Goal: Task Accomplishment & Management: Use online tool/utility

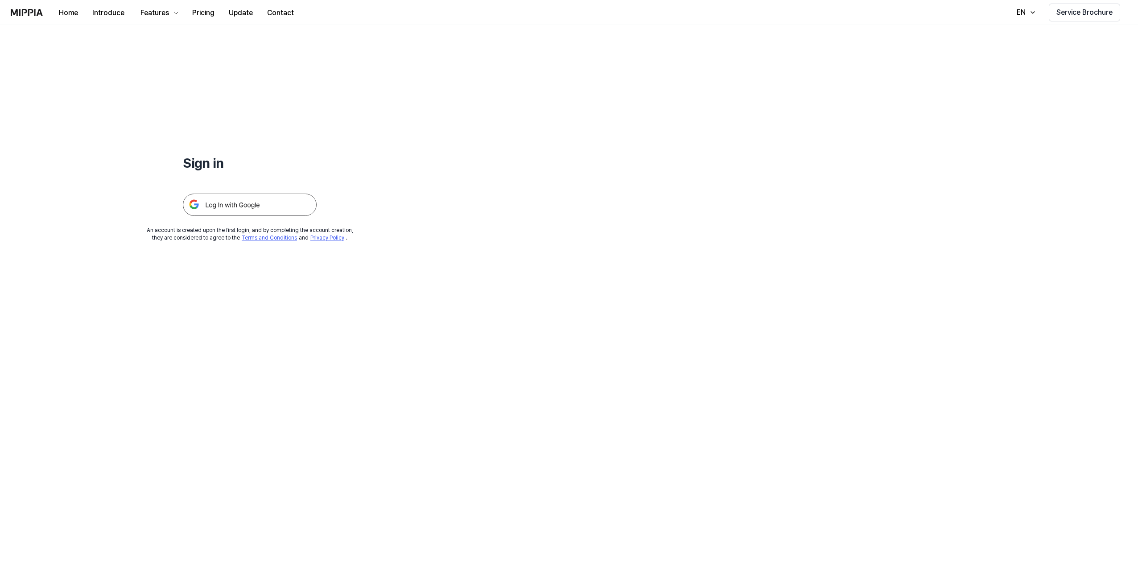
click at [259, 209] on img at bounding box center [250, 205] width 134 height 22
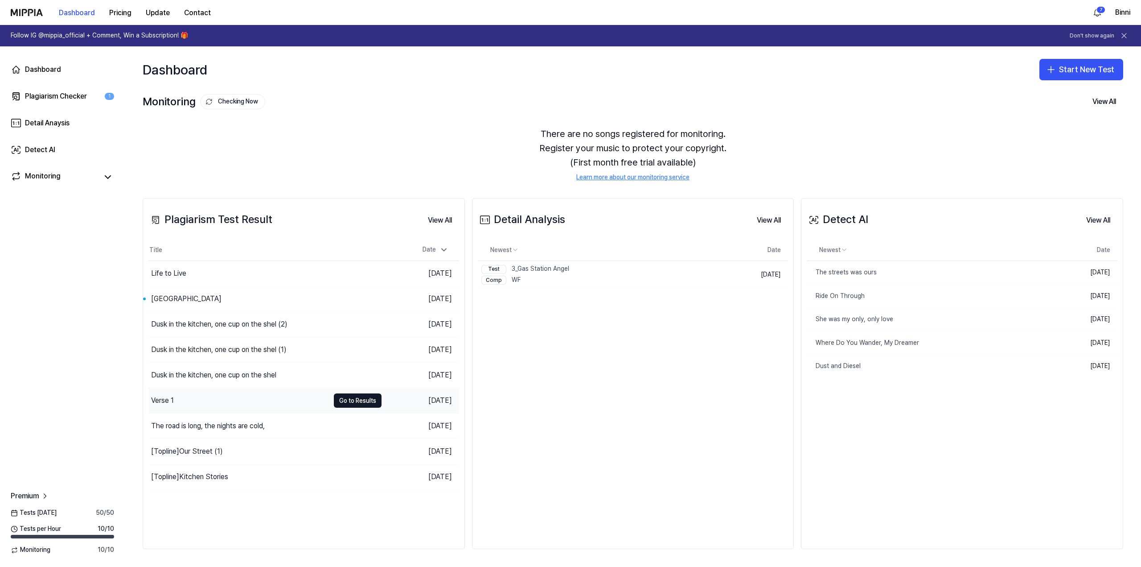
click at [222, 402] on div "Verse 1" at bounding box center [238, 400] width 181 height 25
click at [604, 178] on link "Learn more about our monitoring service" at bounding box center [633, 177] width 113 height 9
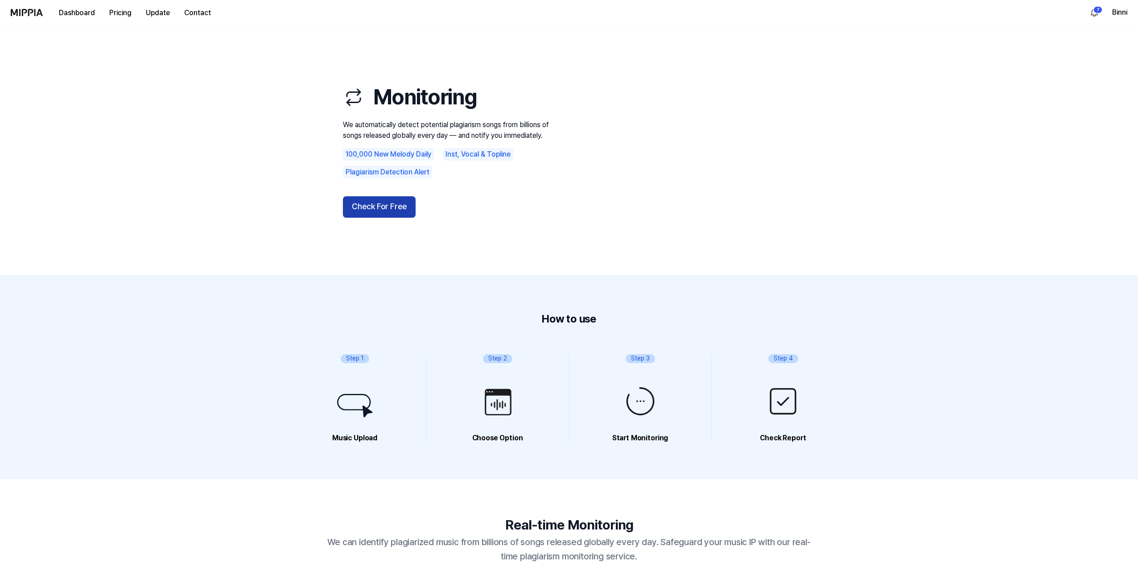
click at [403, 202] on button "Check For Free" at bounding box center [379, 206] width 73 height 21
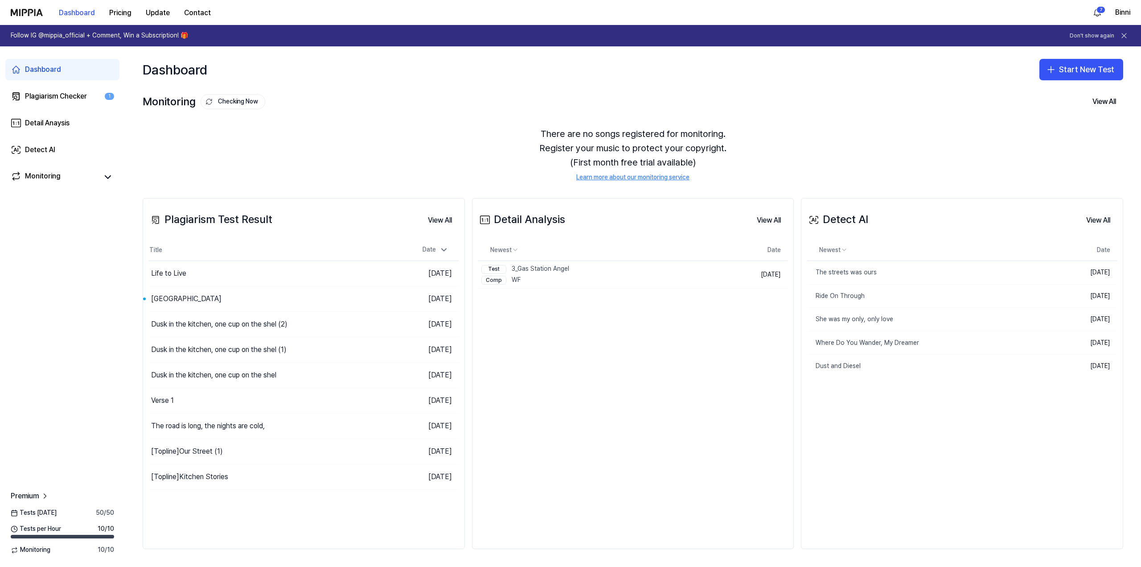
drag, startPoint x: 47, startPoint y: 11, endPoint x: 12, endPoint y: 12, distance: 35.2
click at [12, 12] on div "Dashboard Pricing Update Contact" at bounding box center [114, 12] width 207 height 25
drag, startPoint x: 17, startPoint y: 13, endPoint x: 152, endPoint y: 132, distance: 180.1
click at [152, 133] on div "There are no songs registered for monitoring. Register your music to protect yo…" at bounding box center [633, 154] width 981 height 77
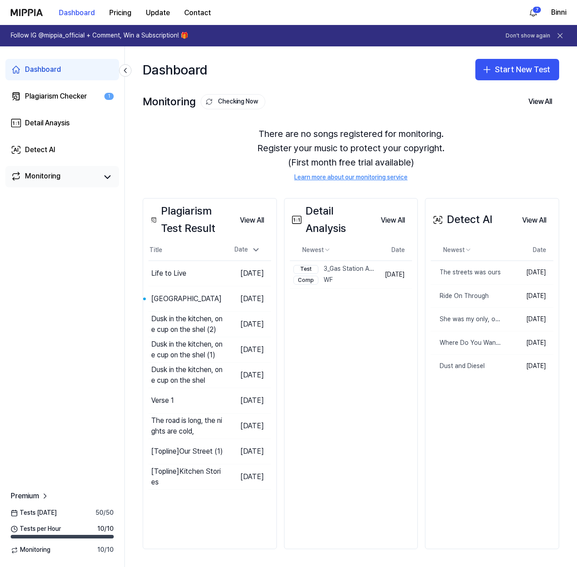
click at [56, 175] on div "Monitoring" at bounding box center [43, 177] width 36 height 12
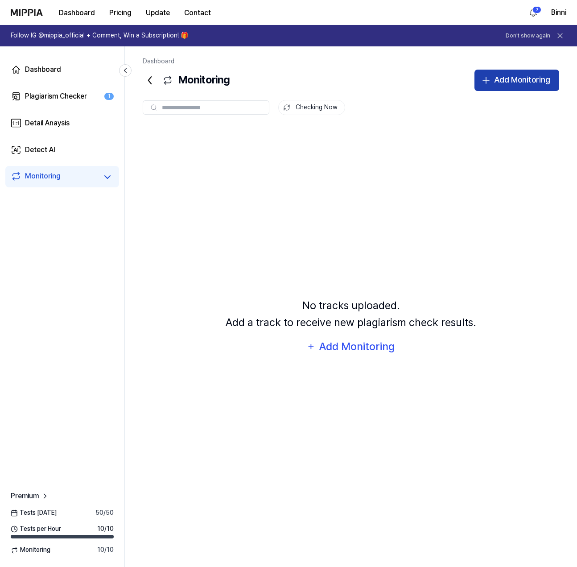
click at [507, 78] on div "Add Monitoring" at bounding box center [522, 80] width 56 height 13
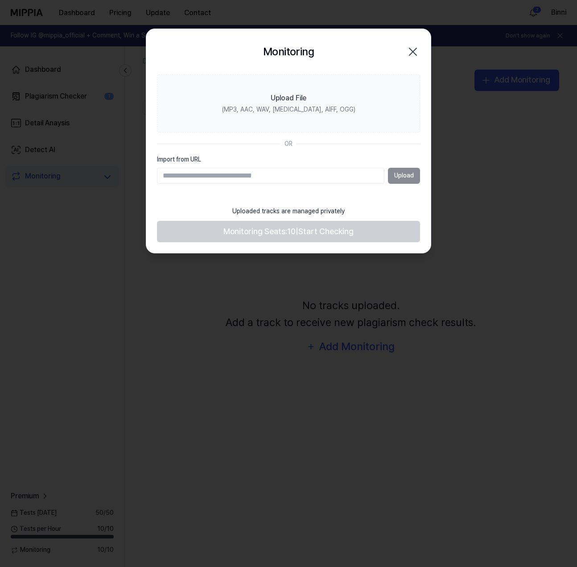
click at [416, 50] on icon "button" at bounding box center [413, 52] width 14 height 14
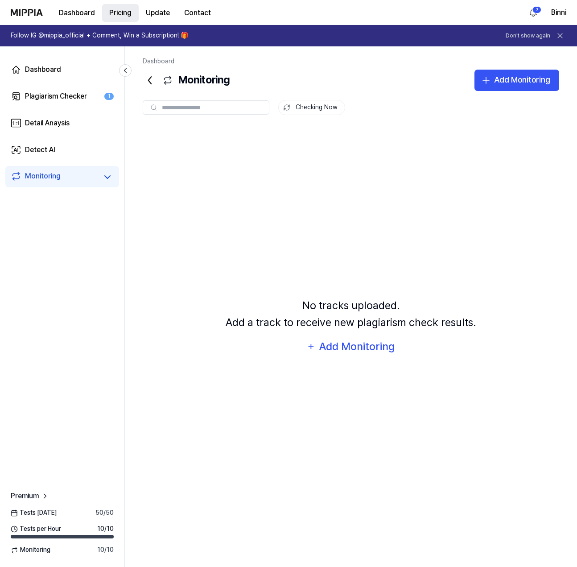
click at [114, 10] on 버튼 "Pricing" at bounding box center [120, 13] width 37 height 18
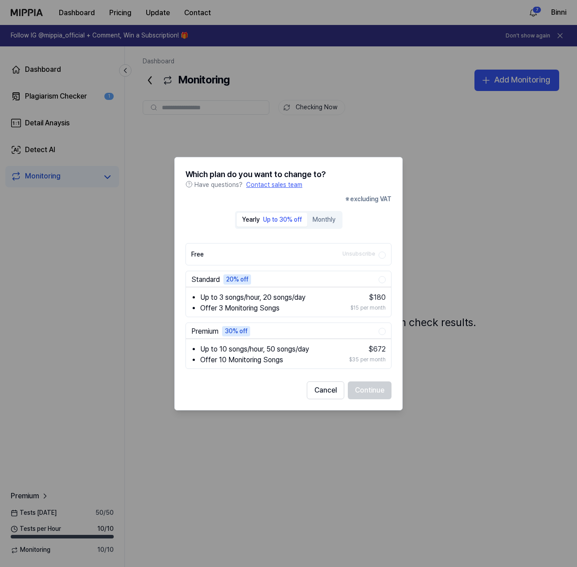
click at [439, 123] on div at bounding box center [288, 283] width 577 height 567
click at [383, 168] on div "Which plan do you want to change to? Have questions? Contact sales team ※ exclu…" at bounding box center [288, 282] width 228 height 253
click at [330, 393] on button "Cancel" at bounding box center [325, 390] width 37 height 18
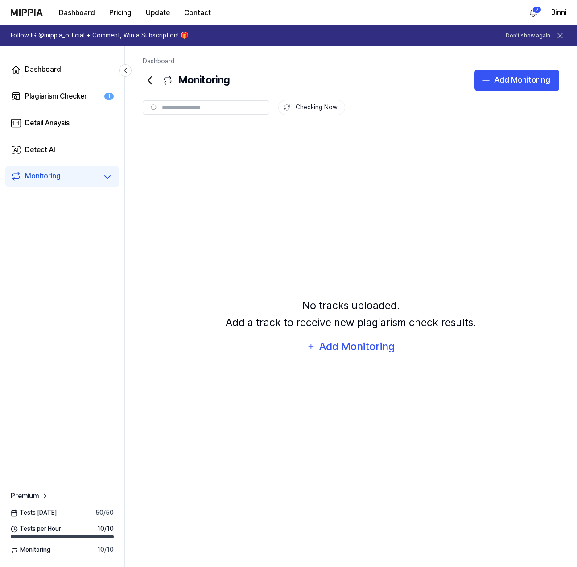
click at [33, 10] on img at bounding box center [27, 12] width 32 height 7
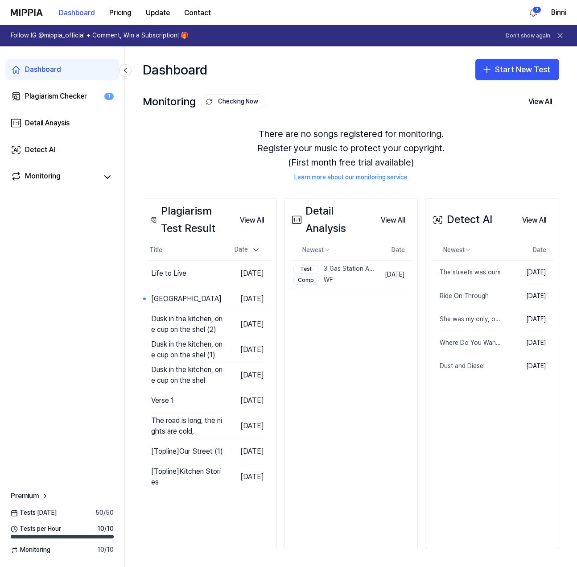
click at [33, 10] on img at bounding box center [27, 12] width 32 height 7
click at [341, 177] on link "Learn more about our monitoring service" at bounding box center [350, 177] width 113 height 9
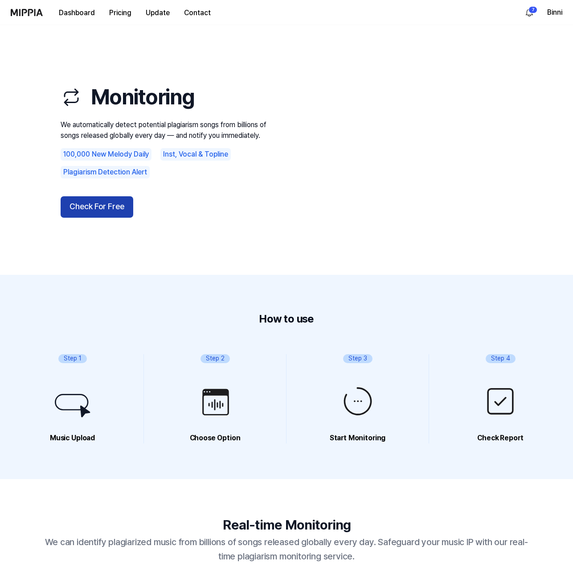
click at [123, 198] on button "Check For Free" at bounding box center [97, 206] width 73 height 21
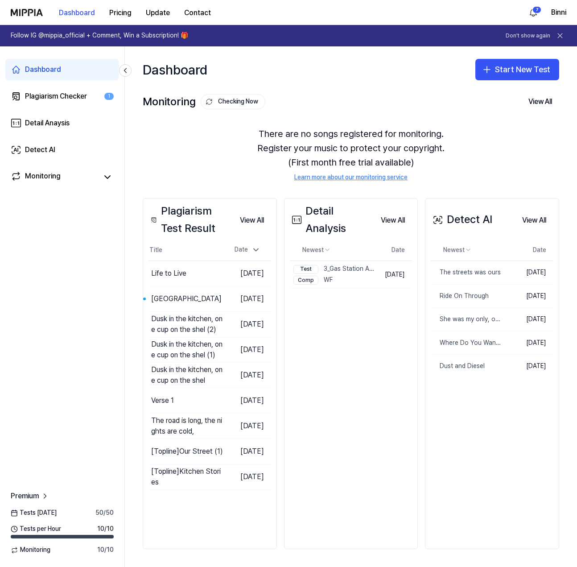
click at [559, 33] on icon at bounding box center [560, 35] width 9 height 9
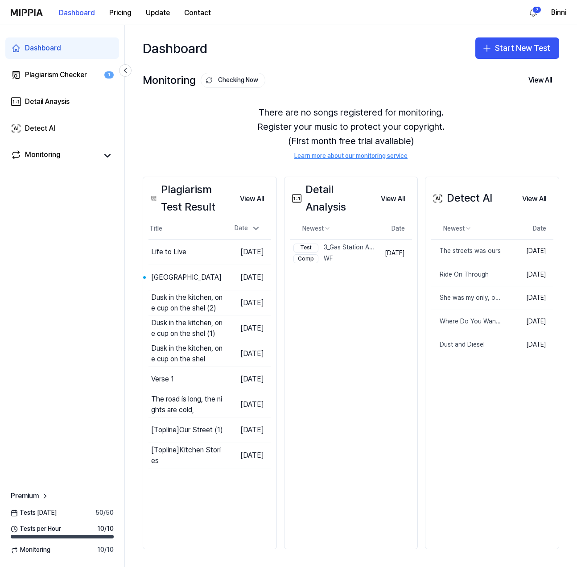
click at [271, 27] on div "Dashboard Start New Test" at bounding box center [351, 48] width 452 height 46
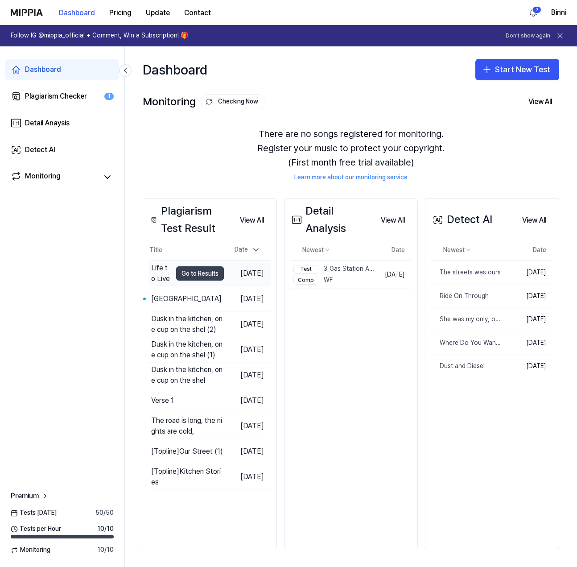
click at [176, 269] on button "Go to Results" at bounding box center [200, 273] width 48 height 14
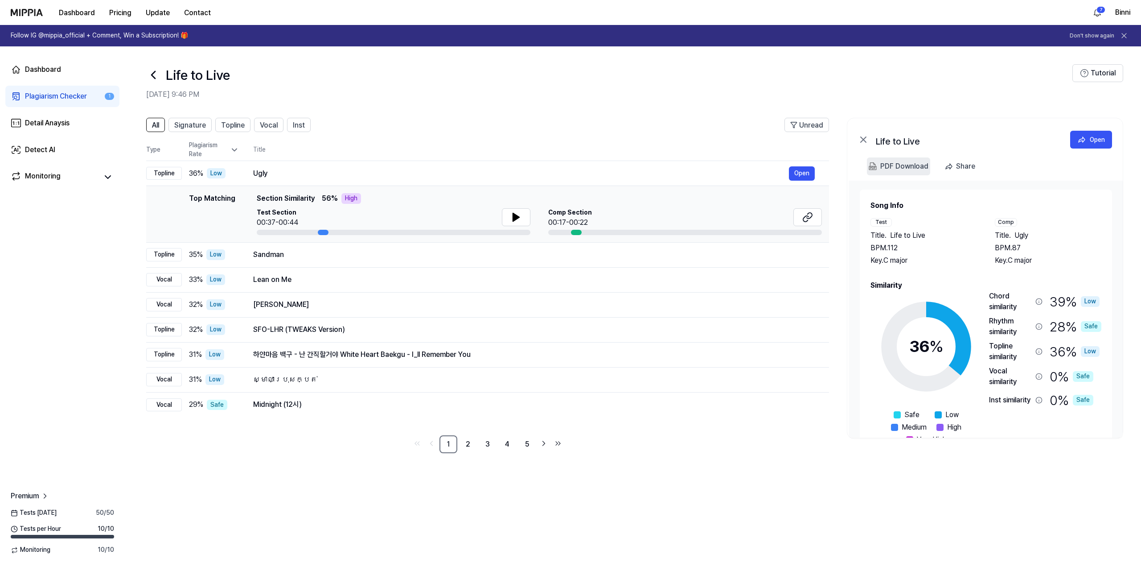
click at [577, 167] on div "PDF Download" at bounding box center [905, 167] width 48 height 12
click at [121, 11] on 버튼 "Pricing" at bounding box center [120, 13] width 37 height 18
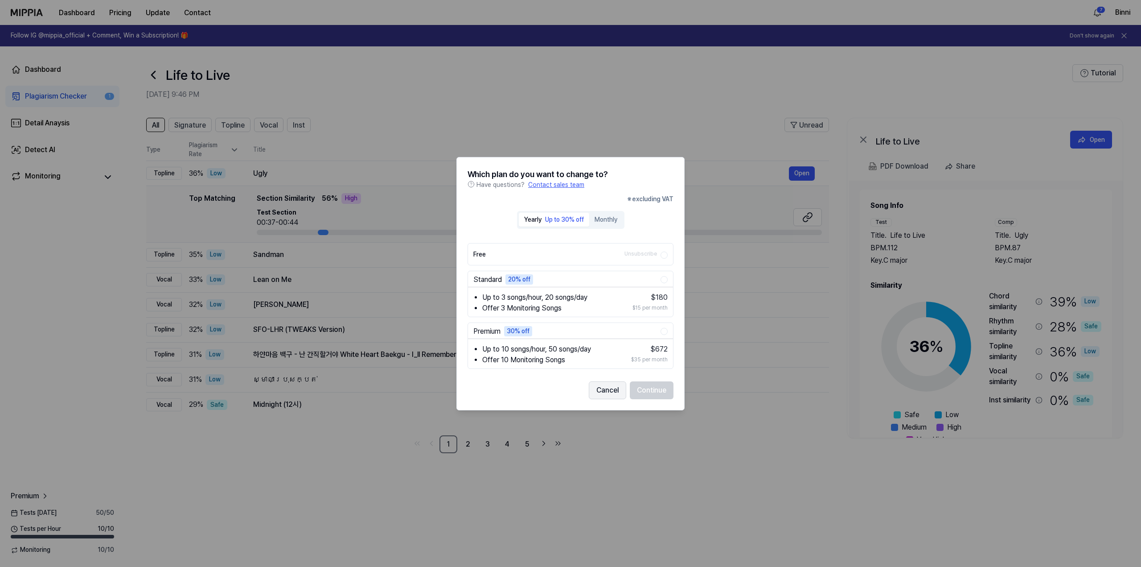
click at [577, 390] on button "Cancel" at bounding box center [607, 390] width 37 height 18
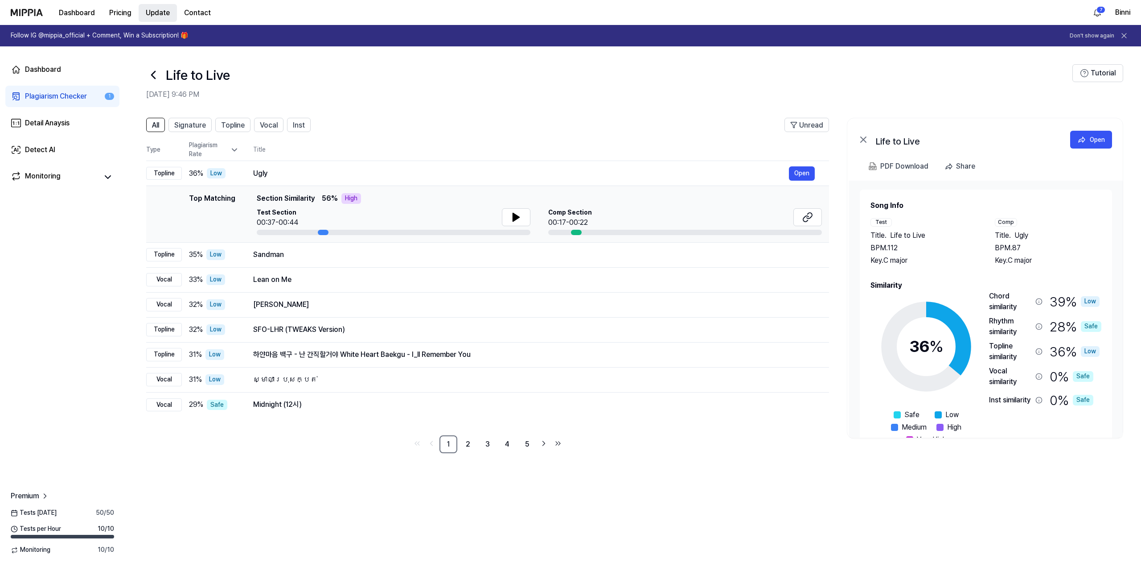
click at [159, 13] on button "Update" at bounding box center [158, 13] width 38 height 18
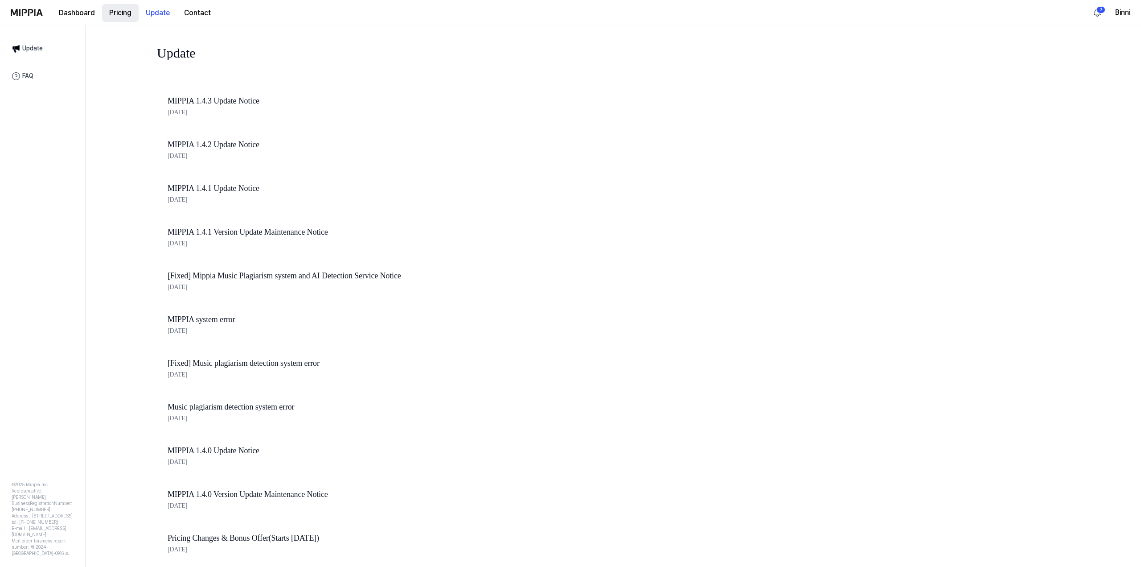
click at [124, 13] on 버튼 "Pricing" at bounding box center [120, 13] width 37 height 18
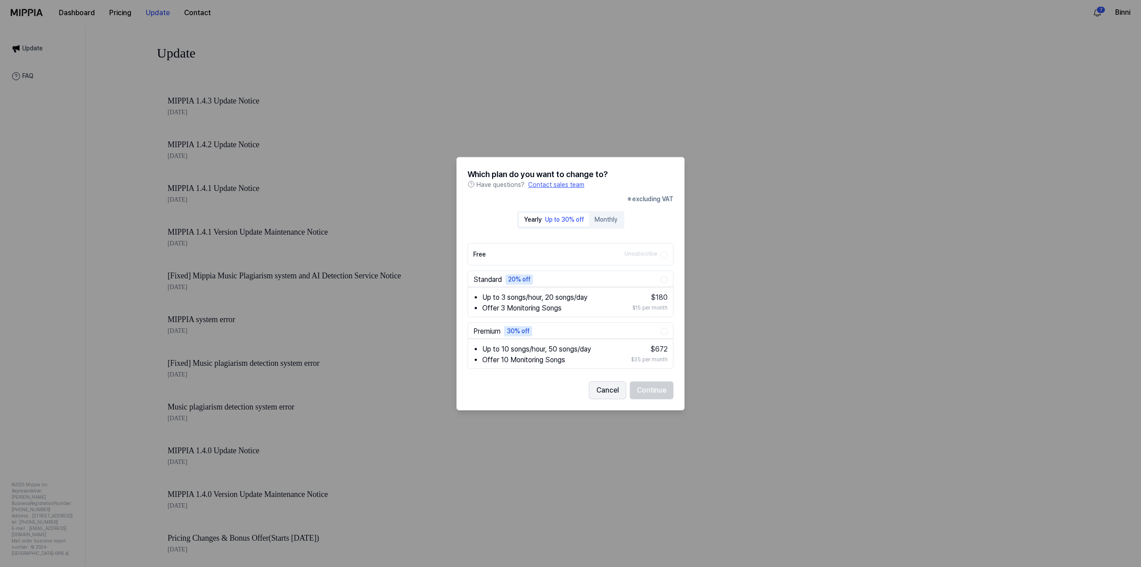
click at [577, 385] on button "Cancel" at bounding box center [607, 390] width 37 height 18
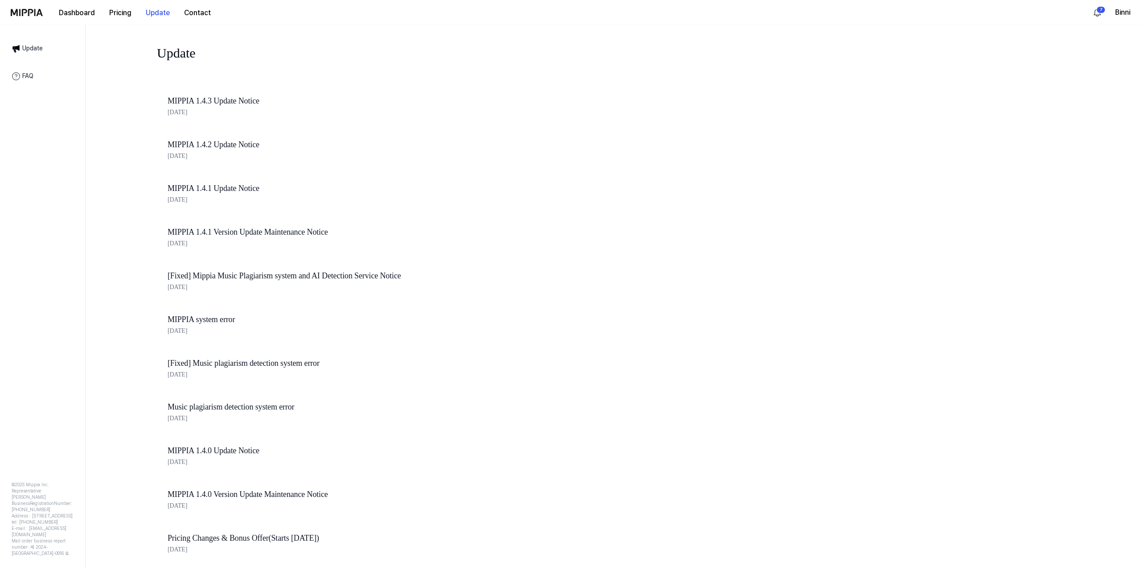
click at [13, 12] on img at bounding box center [27, 12] width 32 height 7
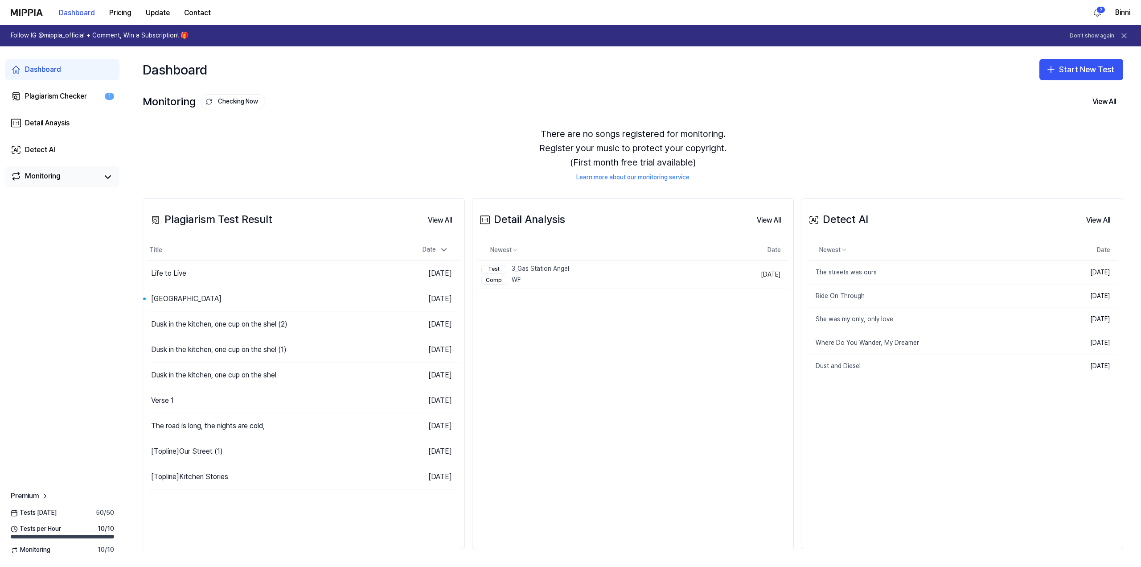
click at [42, 172] on div "Monitoring" at bounding box center [43, 177] width 36 height 12
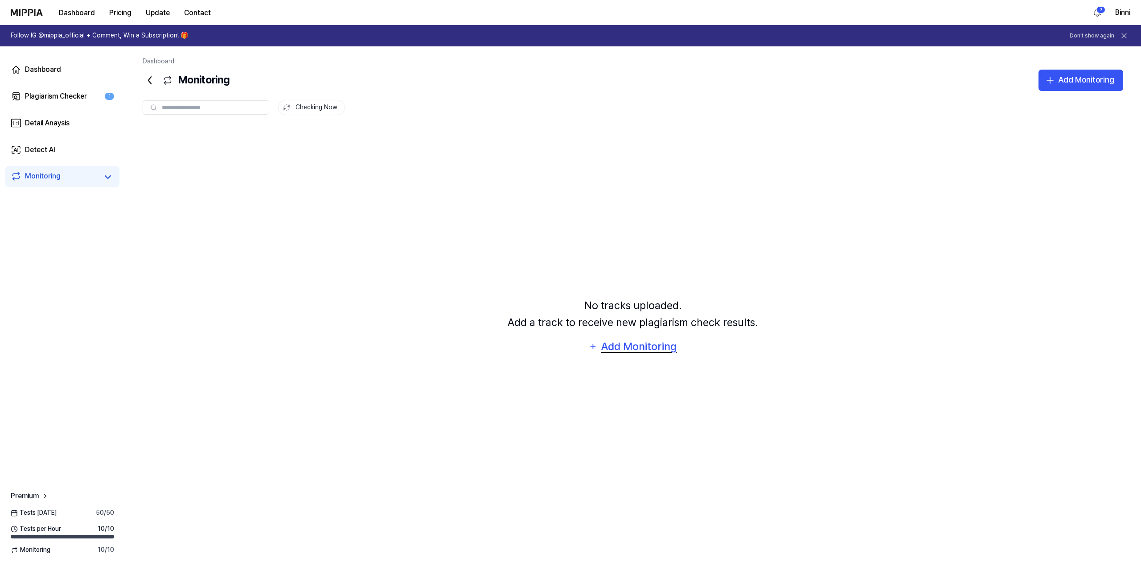
click at [577, 344] on div "Add Monitoring" at bounding box center [639, 346] width 77 height 17
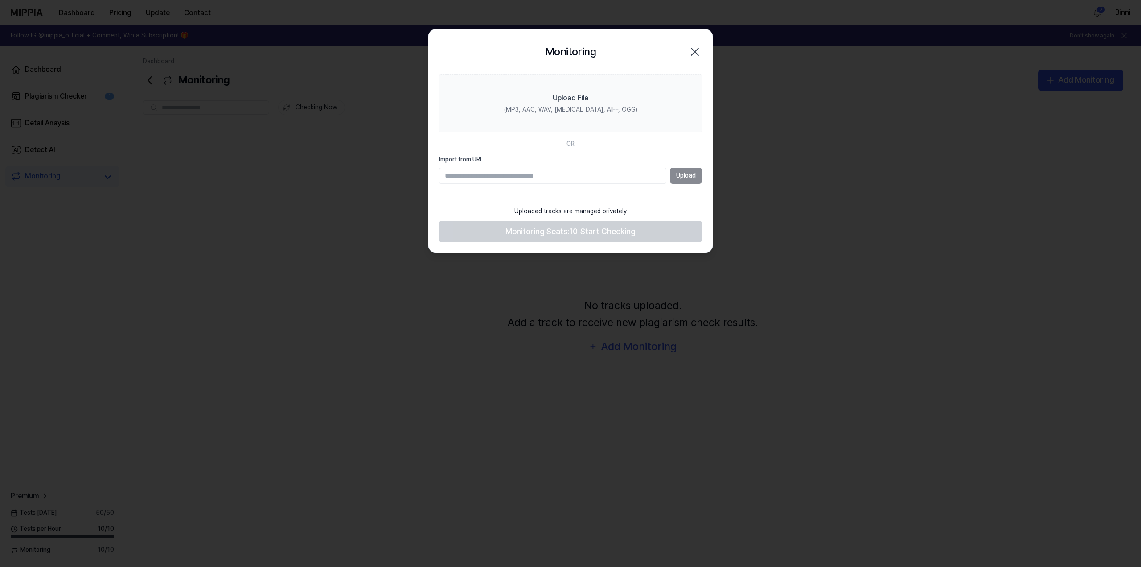
click at [577, 177] on div "Upload" at bounding box center [570, 176] width 263 height 16
click at [549, 176] on input "Import from URL" at bounding box center [552, 176] width 227 height 16
click at [577, 176] on div "Upload" at bounding box center [570, 176] width 263 height 16
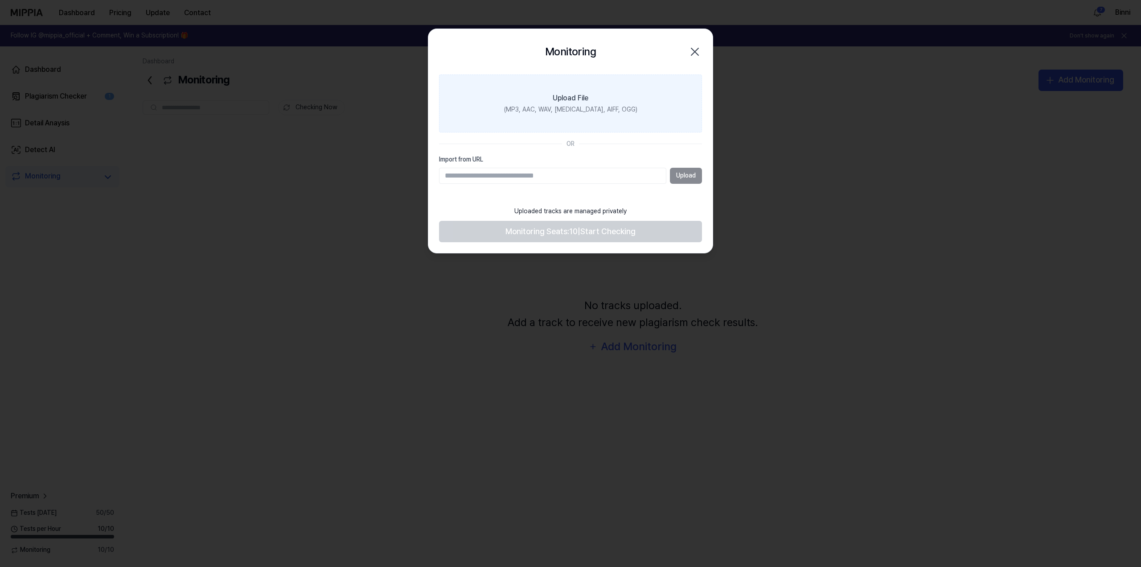
click at [489, 115] on label "Upload File (MP3, AAC, WAV, FLAC, AIFF, OGG)" at bounding box center [570, 103] width 263 height 58
click at [0, 0] on input "Upload File (MP3, AAC, WAV, FLAC, AIFF, OGG)" at bounding box center [0, 0] width 0 height 0
click at [577, 93] on div "Upload File" at bounding box center [571, 98] width 36 height 11
click at [0, 0] on input "Upload File (MP3, AAC, WAV, FLAC, AIFF, OGG)" at bounding box center [0, 0] width 0 height 0
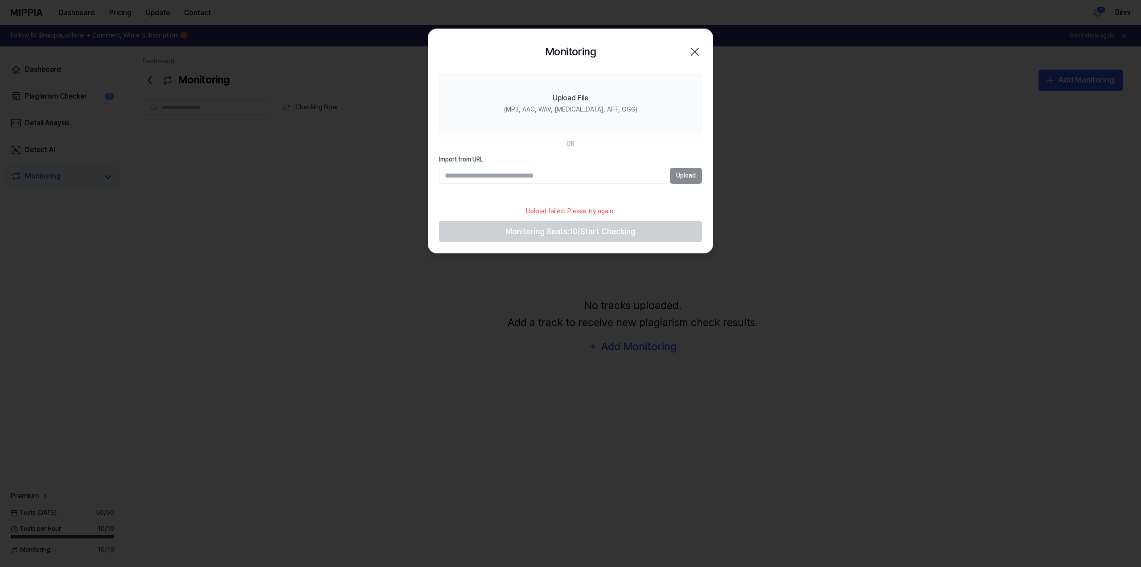
click at [577, 48] on icon "button" at bounding box center [695, 52] width 14 height 14
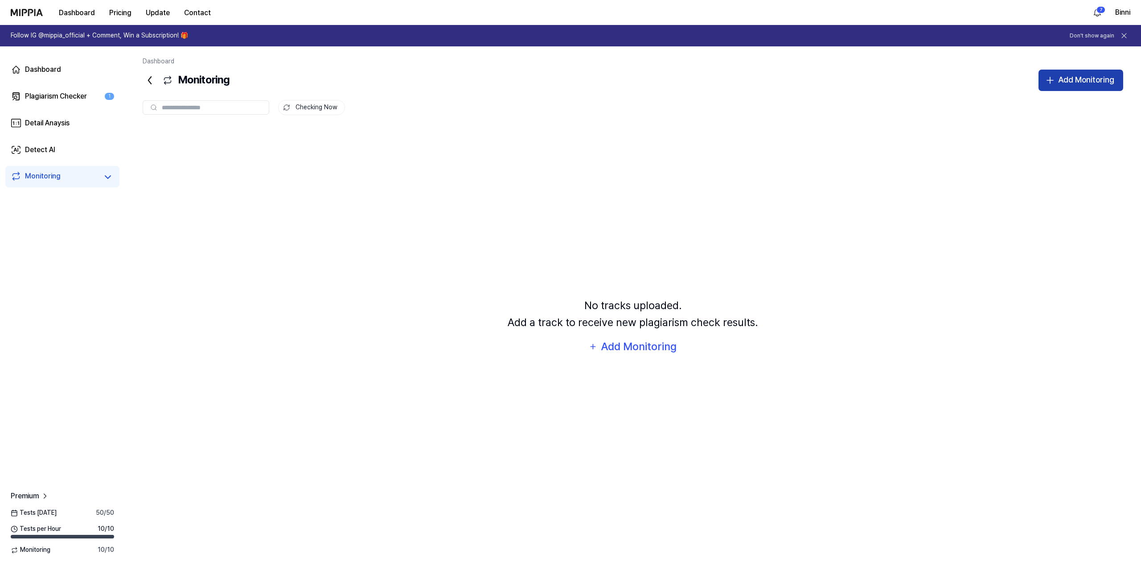
click at [577, 79] on div "Add Monitoring" at bounding box center [1086, 80] width 56 height 13
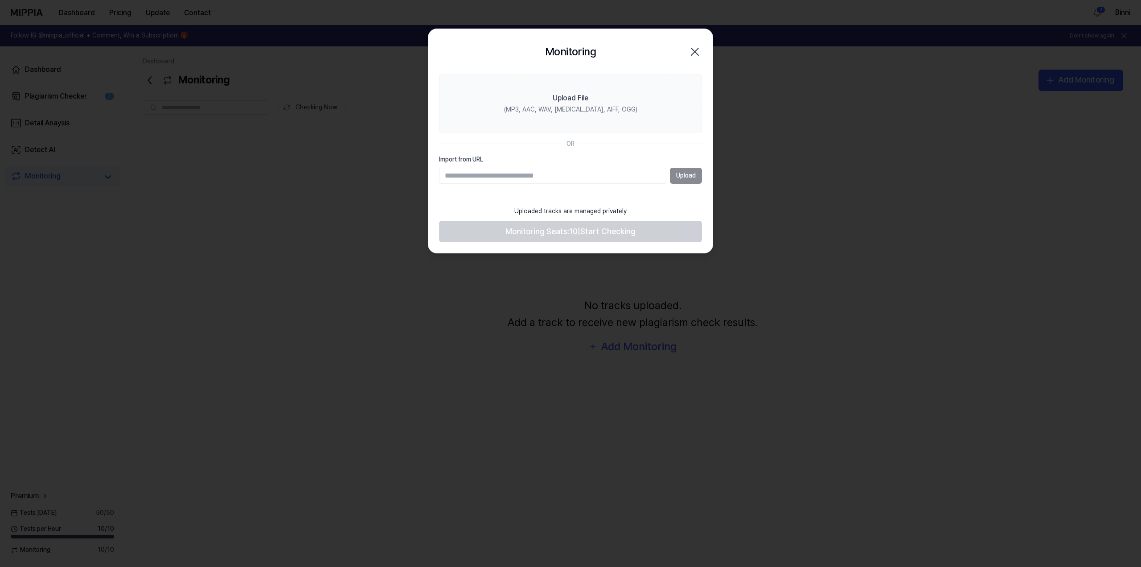
click at [577, 51] on icon "button" at bounding box center [695, 52] width 14 height 14
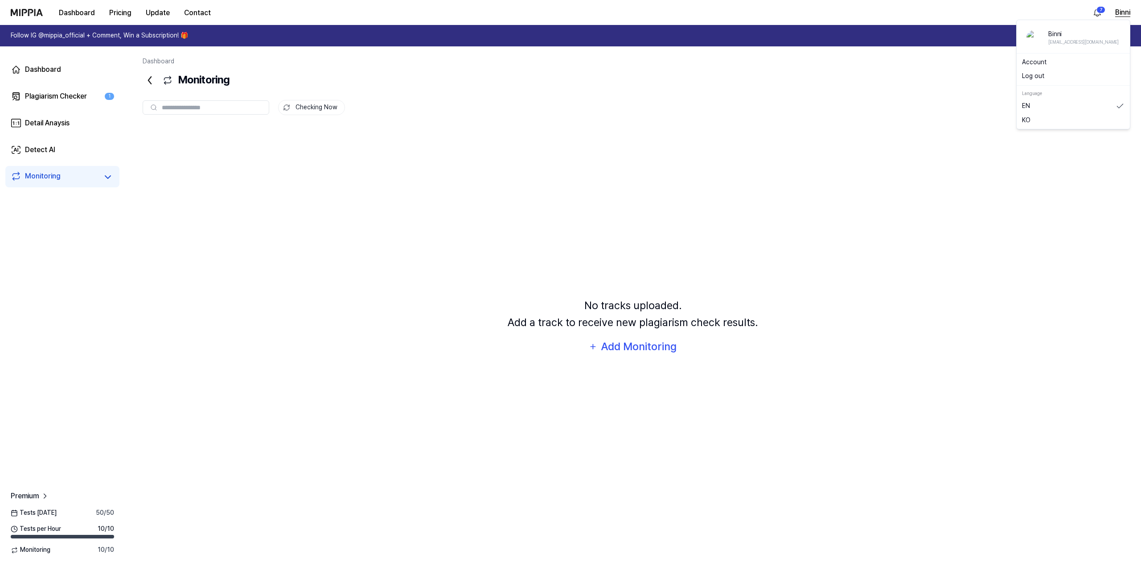
click at [577, 8] on button "Binni" at bounding box center [1123, 12] width 15 height 11
click at [577, 123] on div "Checking Now No tracks uploaded. Add a track to receive new plagiarism check re…" at bounding box center [633, 303] width 981 height 424
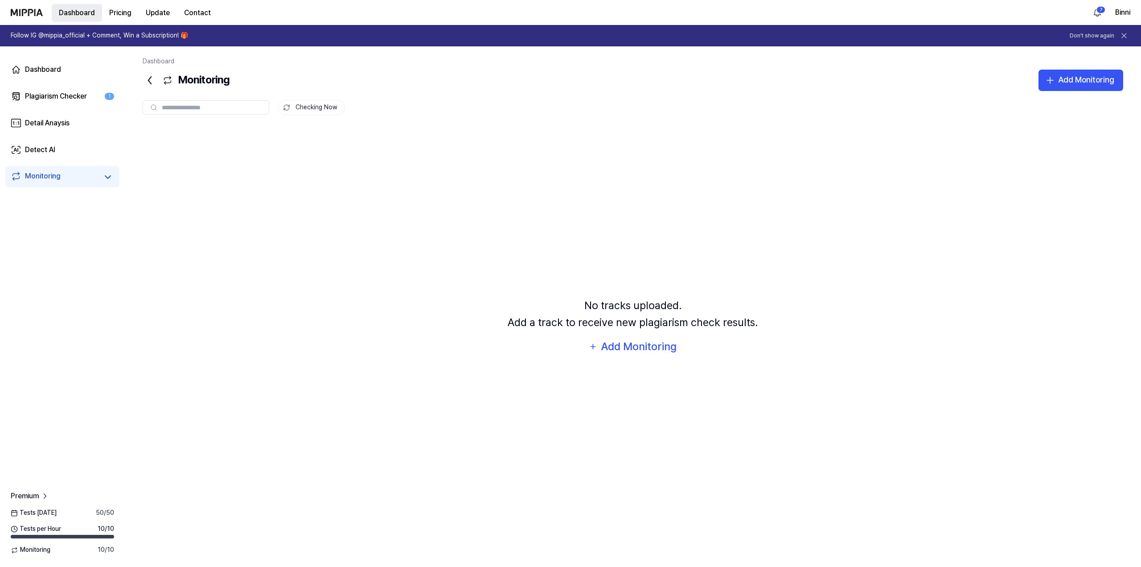
click at [77, 13] on button "Dashboard" at bounding box center [77, 13] width 50 height 18
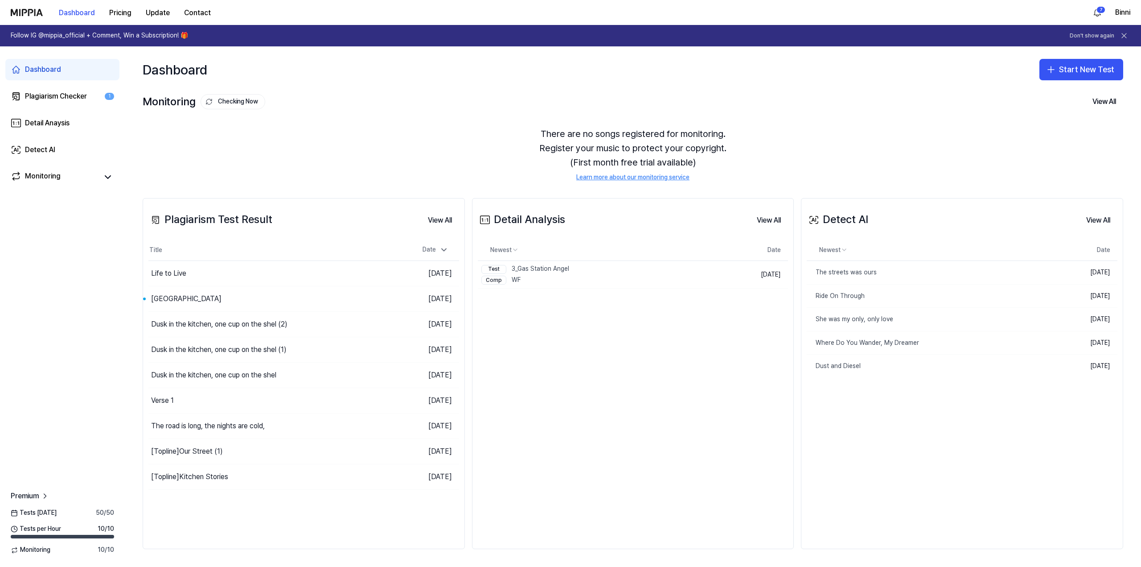
click at [577, 177] on link "Learn more about our monitoring service" at bounding box center [633, 177] width 113 height 9
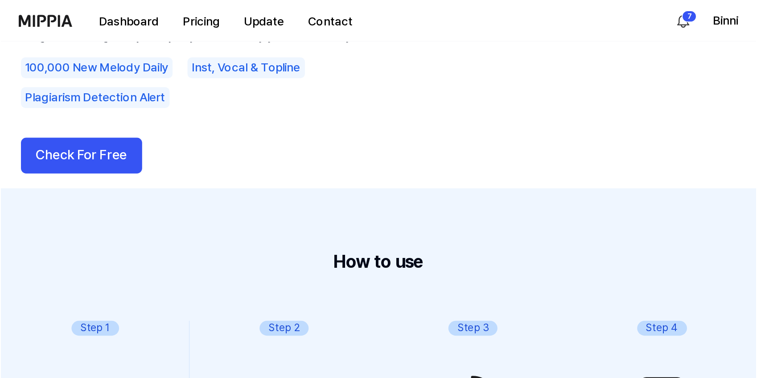
scroll to position [143, 0]
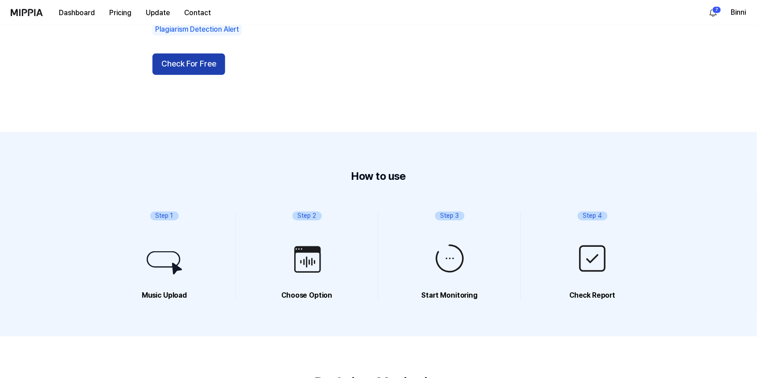
click at [218, 65] on button "Check For Free" at bounding box center [188, 64] width 73 height 21
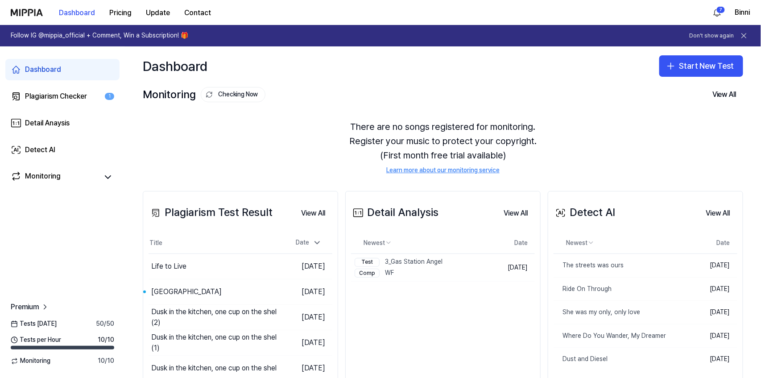
click at [453, 170] on link "Learn more about our monitoring service" at bounding box center [442, 170] width 113 height 9
click at [361, 91] on div "Monitoring Checking Now View All" at bounding box center [443, 94] width 600 height 14
click at [577, 65] on button "Start New Test" at bounding box center [701, 65] width 84 height 21
click at [577, 138] on div "Add Monitoring" at bounding box center [677, 138] width 43 height 9
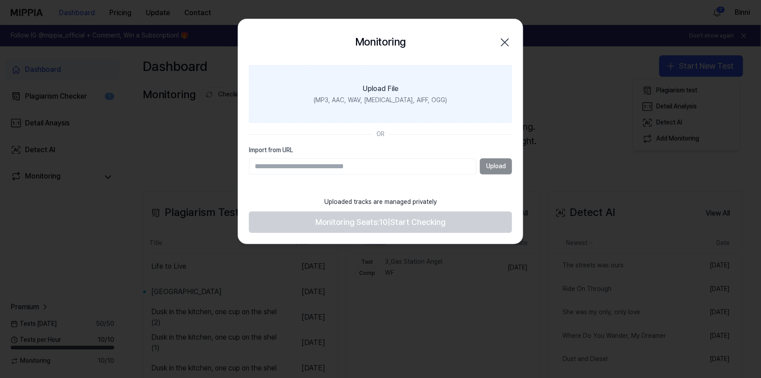
click at [440, 104] on label "Upload File (MP3, AAC, WAV, FLAC, AIFF, OGG)" at bounding box center [380, 94] width 263 height 58
click at [0, 0] on input "Upload File (MP3, AAC, WAV, FLAC, AIFF, OGG)" at bounding box center [0, 0] width 0 height 0
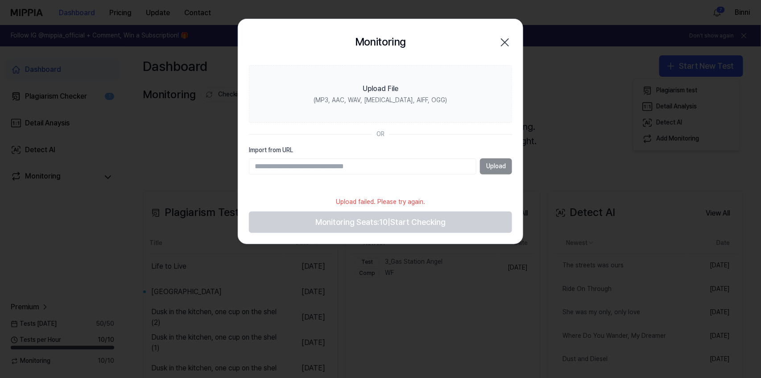
click at [288, 164] on input "Import from URL" at bounding box center [362, 166] width 227 height 16
paste input "**********"
type input "**********"
click at [488, 166] on button "Upload" at bounding box center [496, 166] width 32 height 16
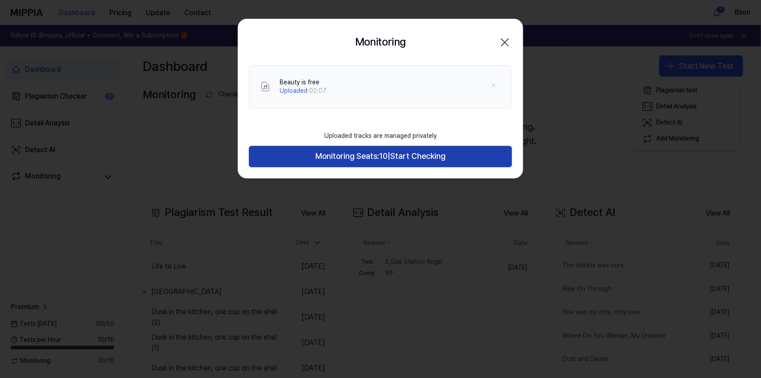
click at [409, 159] on span "Start Checking" at bounding box center [417, 156] width 55 height 13
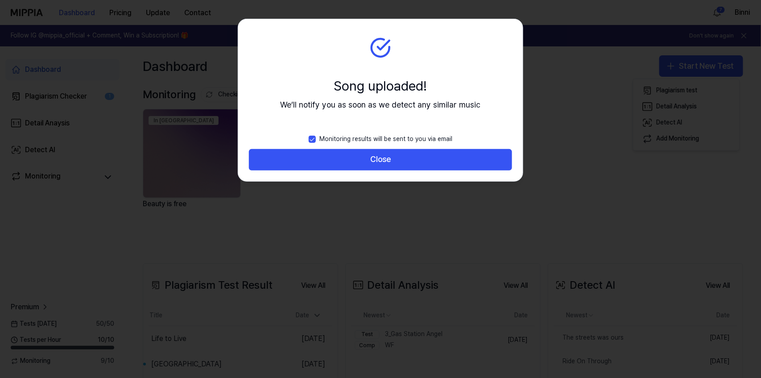
click at [409, 159] on button "Close" at bounding box center [380, 159] width 263 height 21
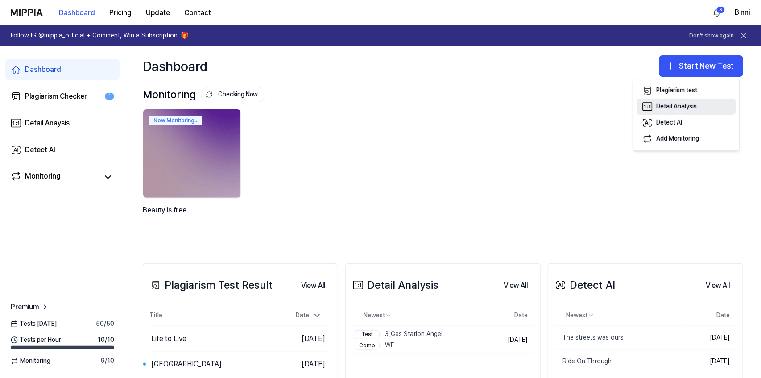
click at [577, 106] on div "Detail Analysis" at bounding box center [676, 106] width 41 height 9
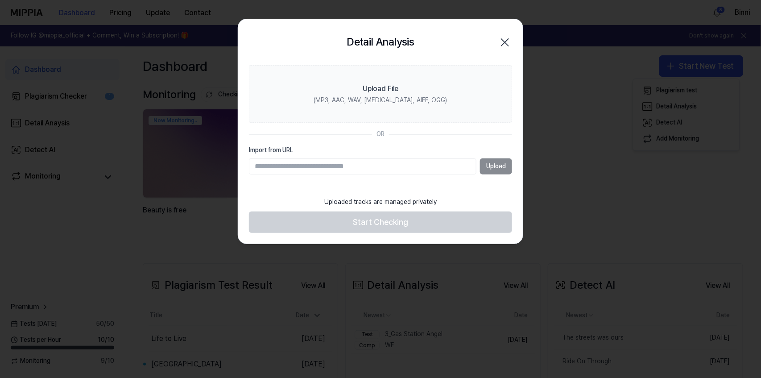
click at [503, 42] on icon "button" at bounding box center [505, 42] width 14 height 14
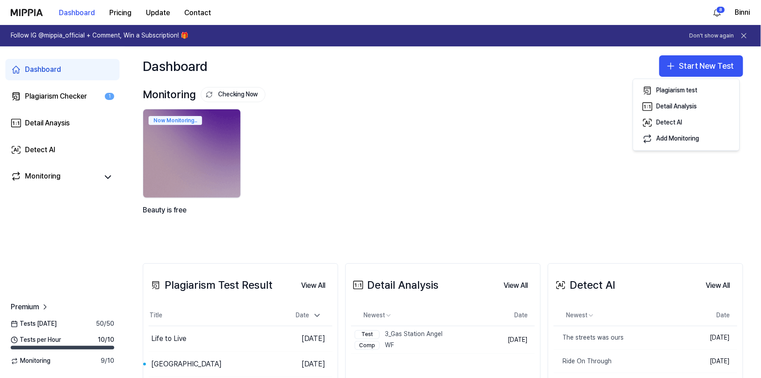
click at [272, 235] on div "Now Monitoring.. Beauty is free" at bounding box center [436, 173] width 600 height 128
click at [460, 91] on div "Monitoring Checking Now View All" at bounding box center [443, 94] width 600 height 14
click at [577, 35] on icon at bounding box center [743, 35] width 9 height 9
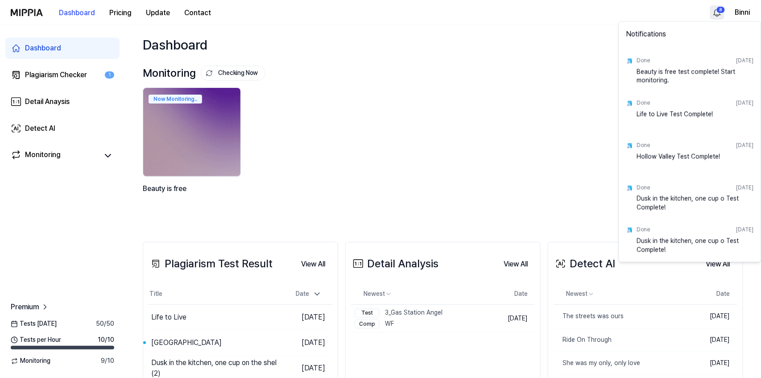
click at [577, 10] on html "Dashboard Pricing Update Contact 8 Binni Dashboard Plagiarism Checker 1 Detail …" at bounding box center [380, 189] width 761 height 378
click at [461, 43] on html "Dashboard Pricing Update Contact Binni Dashboard Plagiarism Checker 1 Detail An…" at bounding box center [380, 189] width 761 height 378
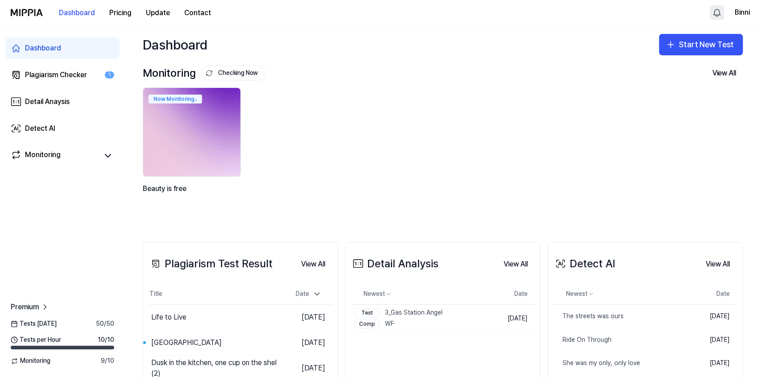
click at [205, 110] on img at bounding box center [191, 131] width 107 height 97
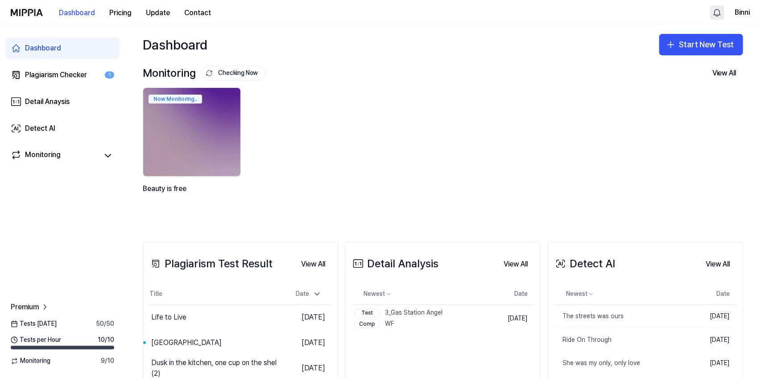
click at [381, 63] on div "Dashboard Start New Test" at bounding box center [443, 44] width 636 height 39
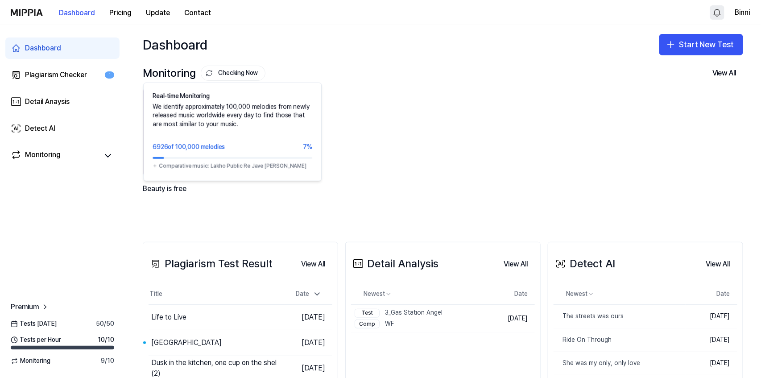
click at [253, 74] on button "Checking Now" at bounding box center [233, 73] width 65 height 15
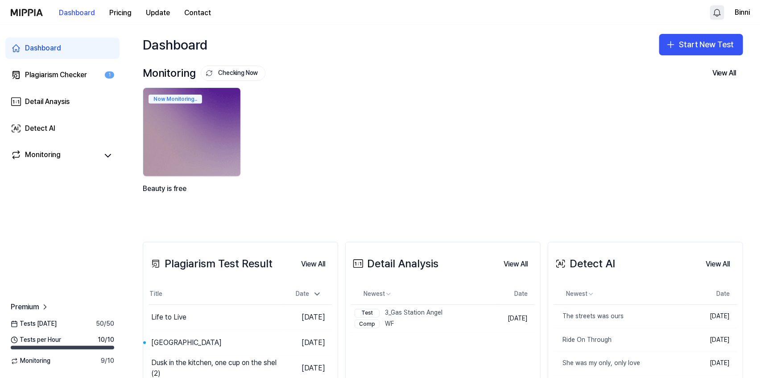
click at [253, 74] on button "Checking Now" at bounding box center [233, 73] width 65 height 15
click at [439, 46] on div "Dashboard Start New Test" at bounding box center [443, 44] width 636 height 39
click at [198, 6] on button "Contact" at bounding box center [197, 13] width 41 height 18
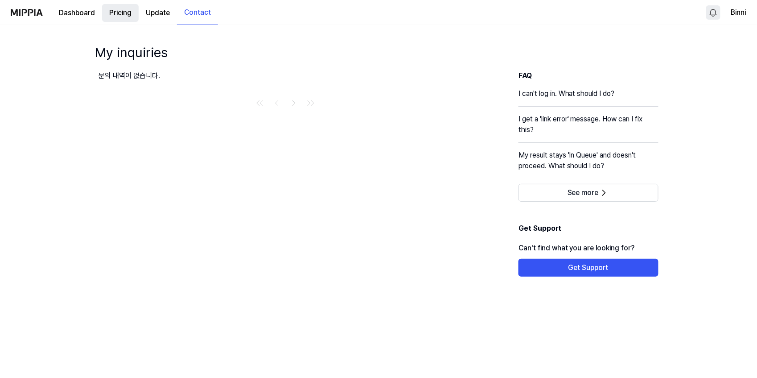
click at [119, 13] on 버튼 "Pricing" at bounding box center [120, 13] width 37 height 18
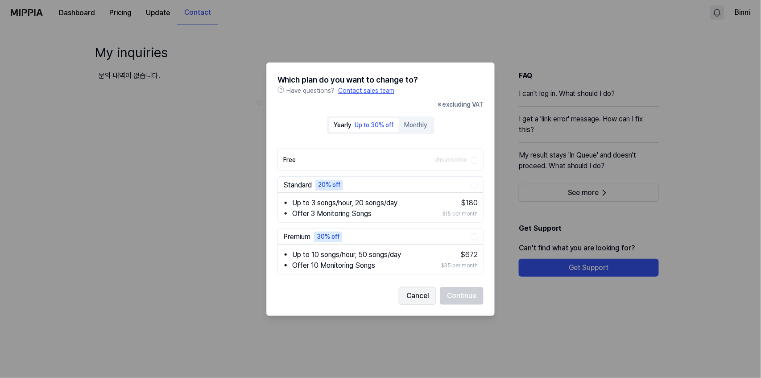
click at [417, 297] on button "Cancel" at bounding box center [417, 296] width 37 height 18
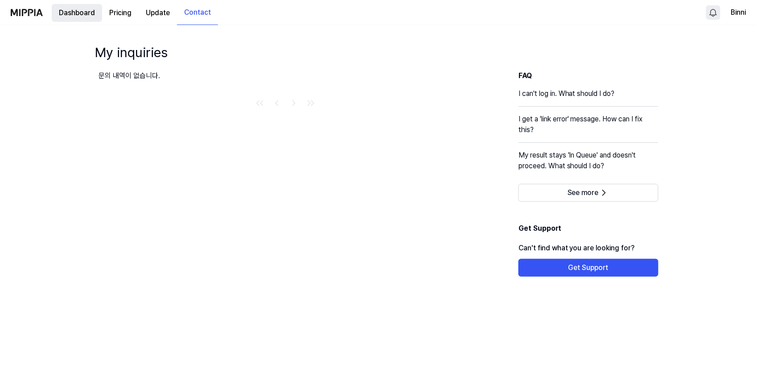
click at [72, 16] on button "Dashboard" at bounding box center [77, 13] width 50 height 18
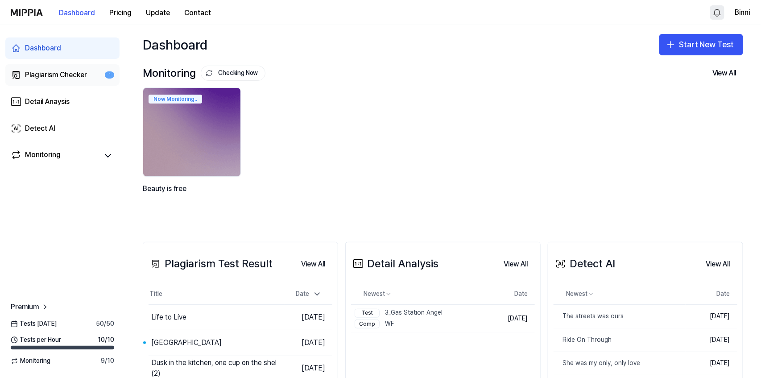
click at [68, 76] on div "Plagiarism Checker" at bounding box center [56, 75] width 62 height 11
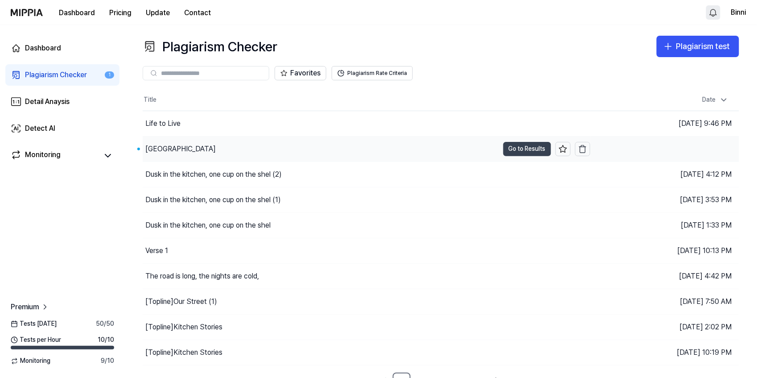
click at [518, 148] on button "Go to Results" at bounding box center [527, 149] width 48 height 14
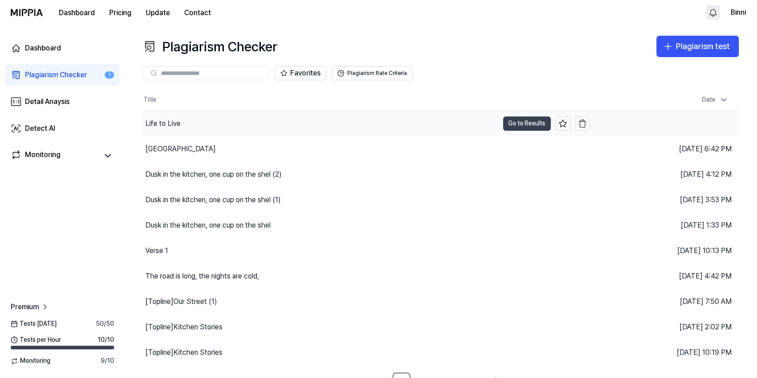
click at [511, 122] on button "Go to Results" at bounding box center [527, 123] width 48 height 14
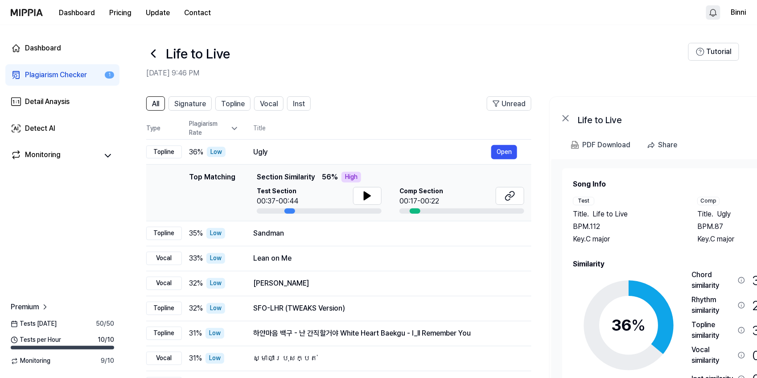
click at [151, 52] on icon at bounding box center [153, 53] width 14 height 14
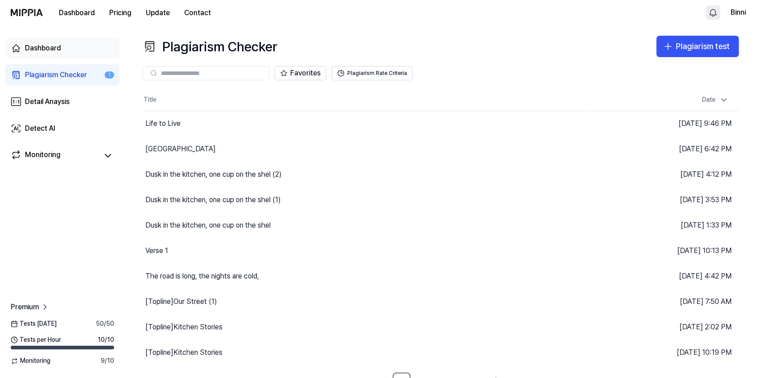
click at [47, 47] on div "Dashboard" at bounding box center [43, 48] width 36 height 11
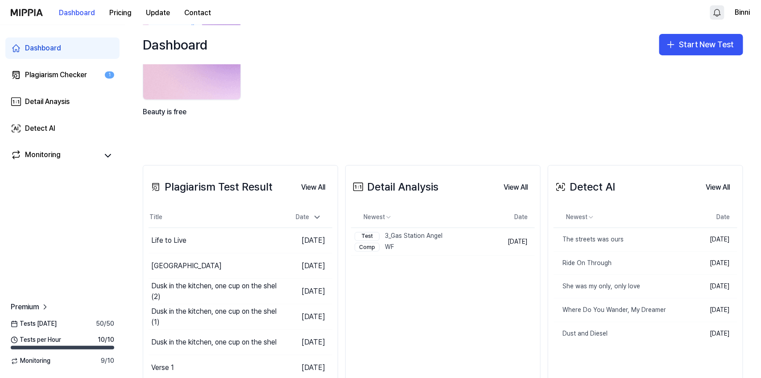
scroll to position [89, 0]
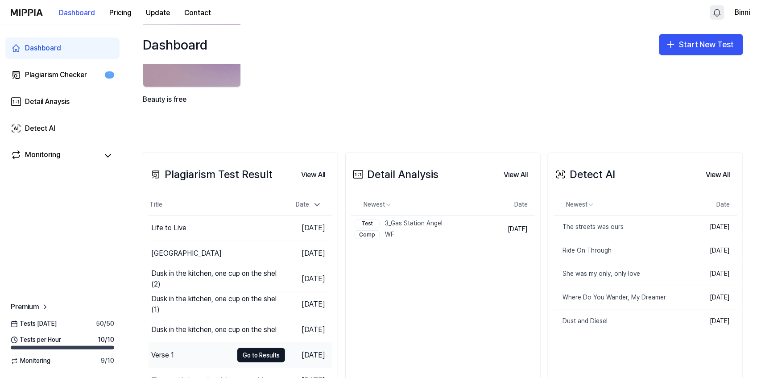
click at [202, 345] on div "Verse 1" at bounding box center [190, 354] width 84 height 25
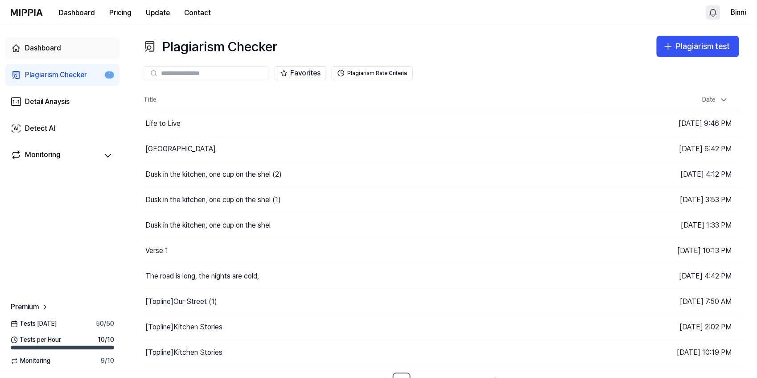
click at [52, 49] on div "Dashboard" at bounding box center [43, 48] width 36 height 11
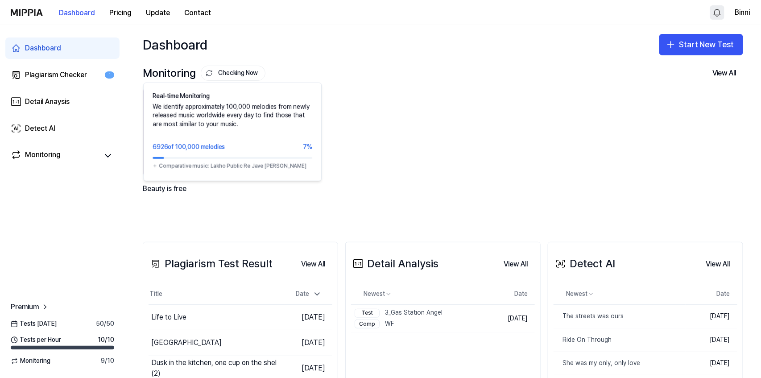
click at [230, 70] on button "Checking Now" at bounding box center [233, 73] width 65 height 15
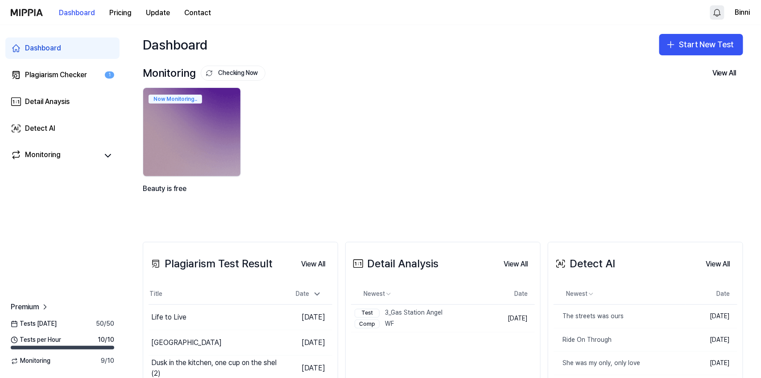
click at [230, 70] on button "Checking Now" at bounding box center [233, 73] width 65 height 15
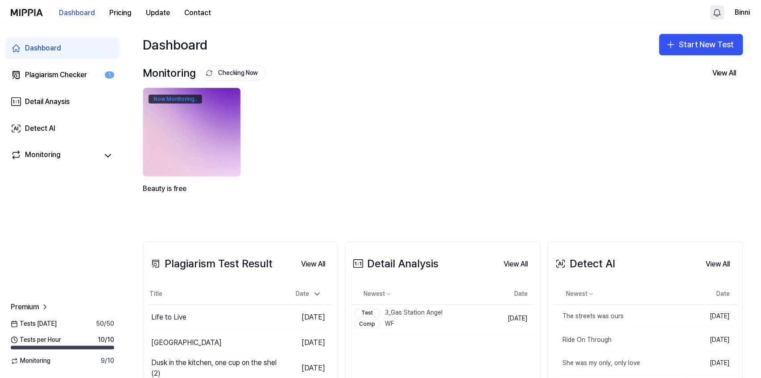
click at [181, 97] on div "Now Monitoring.." at bounding box center [175, 99] width 54 height 9
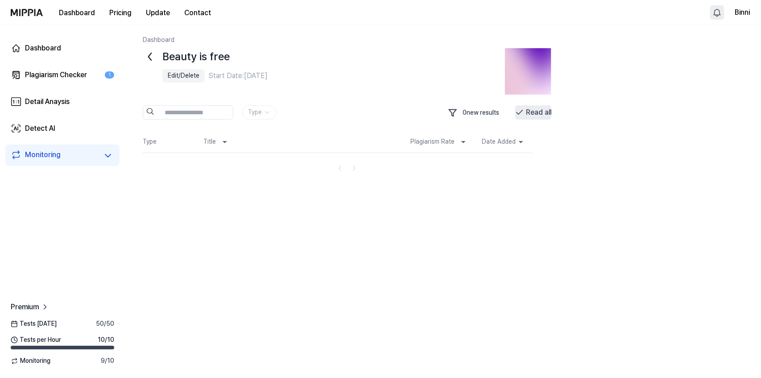
click at [531, 115] on button "Read all" at bounding box center [533, 112] width 36 height 14
click at [174, 77] on div "Edit/Delete" at bounding box center [184, 75] width 32 height 9
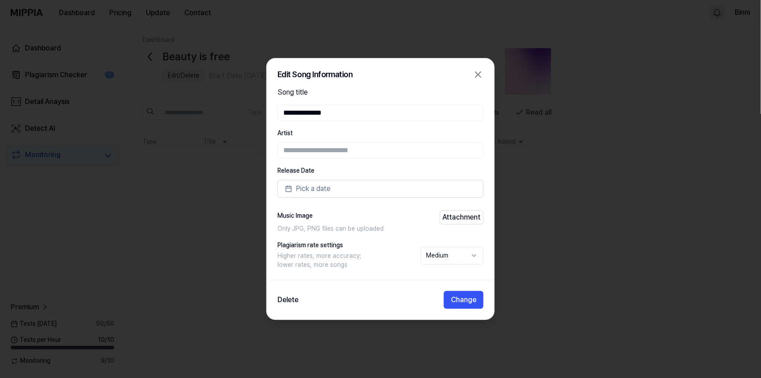
click at [333, 149] on input "text" at bounding box center [380, 150] width 206 height 16
type input "*******"
click at [329, 187] on span "Pick a date" at bounding box center [313, 188] width 35 height 11
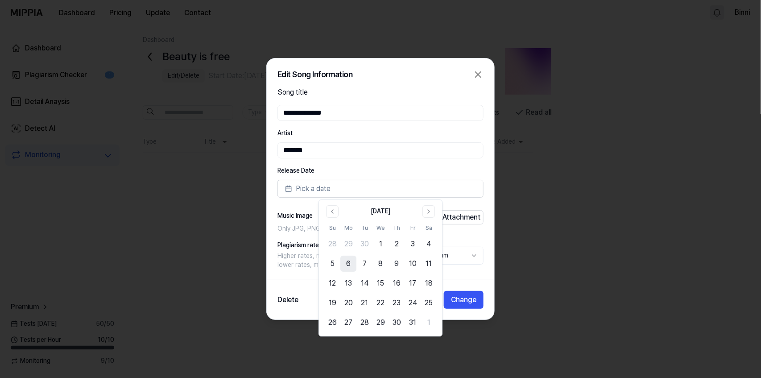
click at [350, 265] on button "6" at bounding box center [348, 263] width 16 height 16
click at [417, 169] on label "Release Date" at bounding box center [380, 170] width 206 height 6
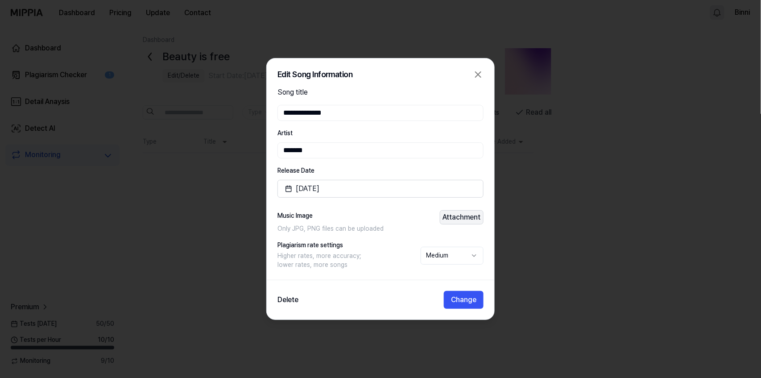
click at [453, 220] on button "Attachment" at bounding box center [462, 217] width 44 height 14
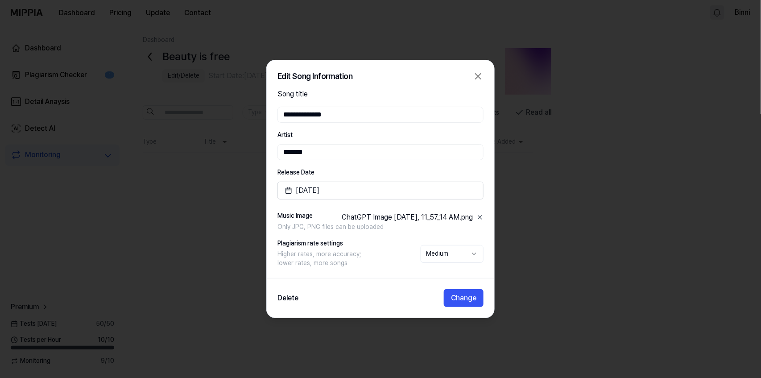
click at [462, 255] on body "**********" at bounding box center [380, 189] width 761 height 378
click at [458, 296] on button "Change" at bounding box center [464, 298] width 40 height 18
click at [460, 298] on button "Change" at bounding box center [464, 298] width 40 height 18
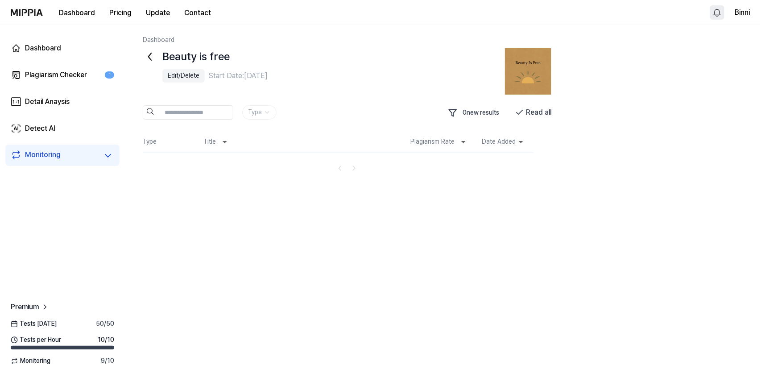
click at [529, 69] on img at bounding box center [528, 71] width 46 height 46
click at [151, 57] on icon at bounding box center [150, 56] width 14 height 14
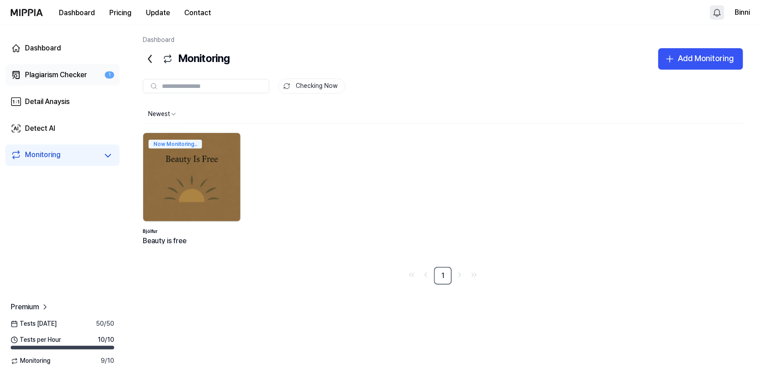
click at [71, 74] on div "Plagiarism Checker" at bounding box center [56, 75] width 62 height 11
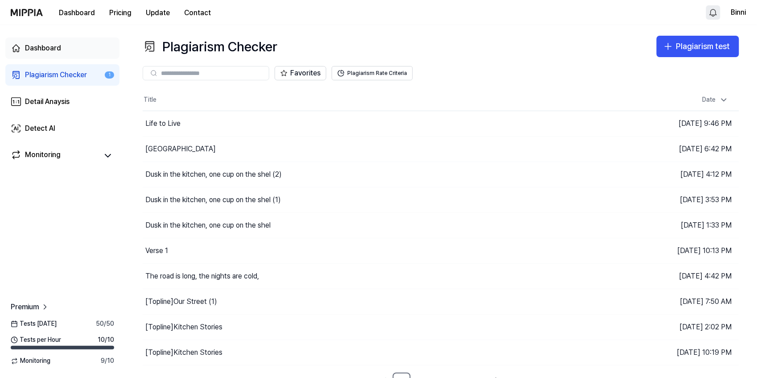
click at [46, 47] on div "Dashboard" at bounding box center [43, 48] width 36 height 11
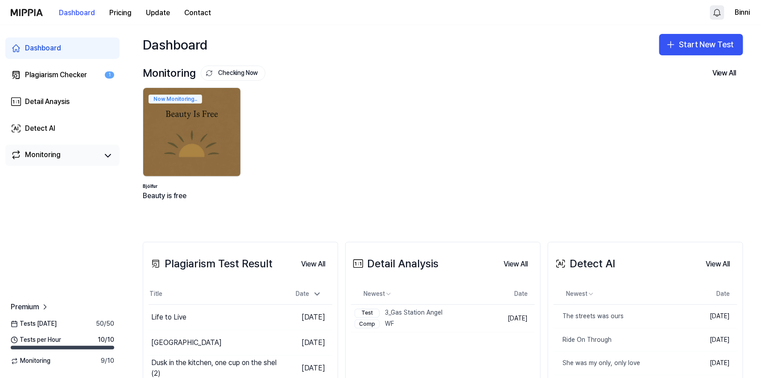
click at [47, 151] on div "Monitoring" at bounding box center [43, 155] width 36 height 12
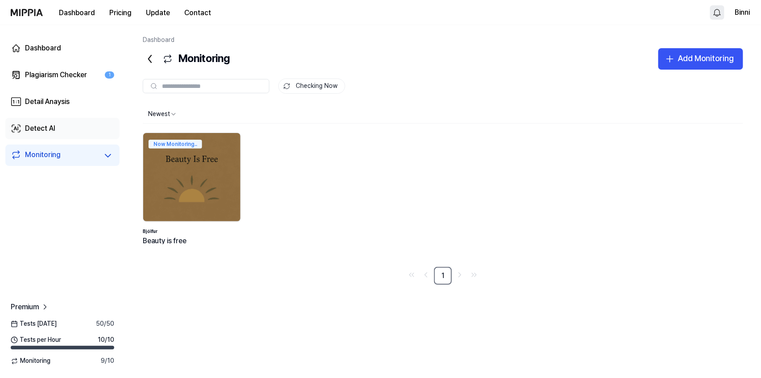
click at [49, 131] on div "Detect AI" at bounding box center [40, 128] width 30 height 11
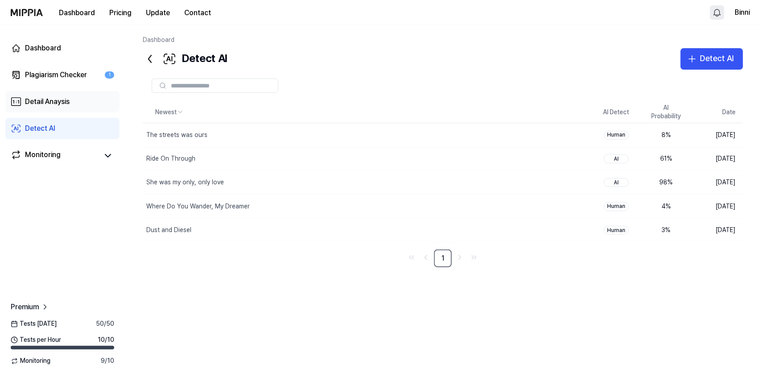
click at [50, 100] on div "Detail Anaysis" at bounding box center [47, 101] width 45 height 11
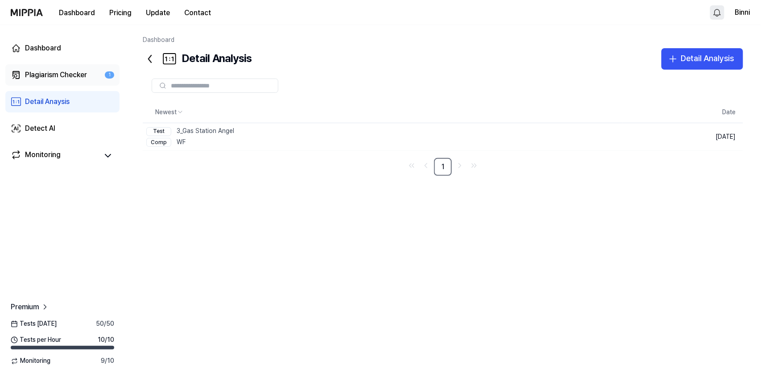
click at [50, 71] on div "Plagiarism Checker" at bounding box center [56, 75] width 62 height 11
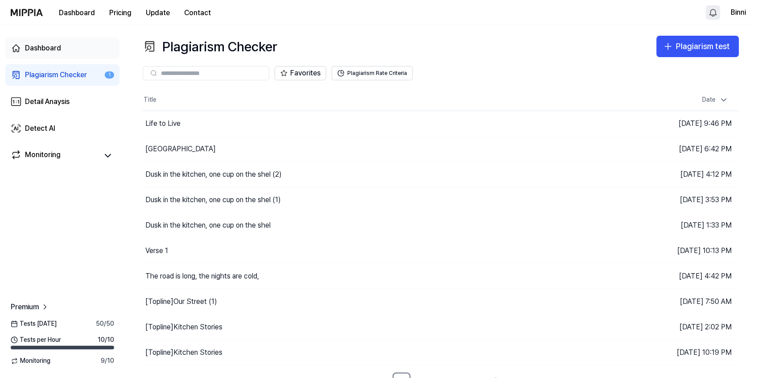
click at [46, 49] on div "Dashboard" at bounding box center [43, 48] width 36 height 11
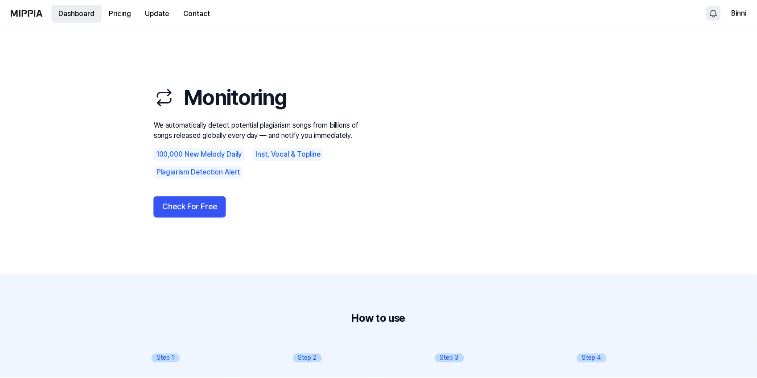
scroll to position [143, 0]
